Goal: Information Seeking & Learning: Learn about a topic

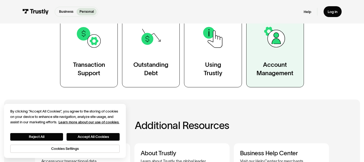
scroll to position [108, 0]
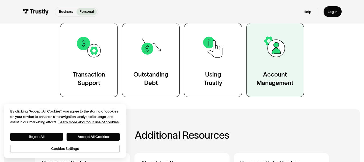
click at [278, 48] on img at bounding box center [275, 47] width 26 height 26
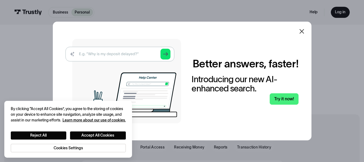
scroll to position [54, 0]
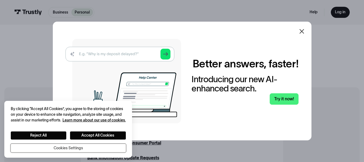
click at [73, 147] on button "Cookies Settings" at bounding box center [68, 148] width 115 height 9
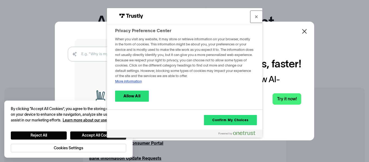
click at [257, 17] on button "Close" at bounding box center [256, 17] width 12 height 12
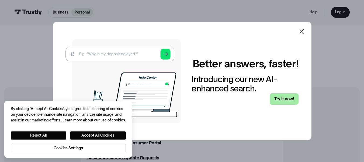
click at [285, 99] on link "Try it now!" at bounding box center [284, 98] width 29 height 11
